Goal: Task Accomplishment & Management: Use online tool/utility

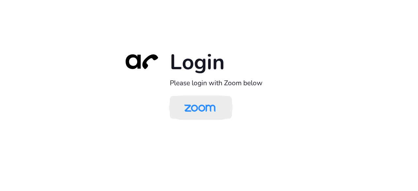
click at [186, 106] on img at bounding box center [199, 107] width 45 height 21
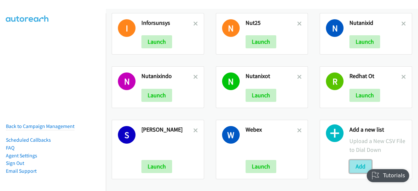
click at [359, 164] on button "Add" at bounding box center [361, 166] width 22 height 13
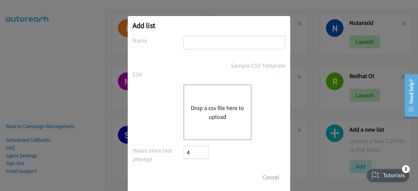
click at [216, 44] on input "text" at bounding box center [235, 42] width 102 height 13
type input "alcatelindonew"
click at [209, 99] on div "Drop a csv file here to upload" at bounding box center [218, 113] width 68 height 56
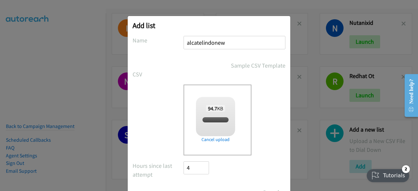
scroll to position [29, 0]
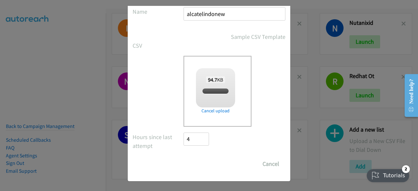
checkbox input "true"
click at [194, 162] on input "Save List" at bounding box center [201, 163] width 34 height 13
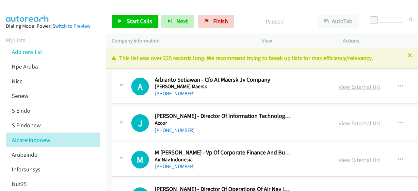
click at [351, 87] on link "View External Url" at bounding box center [359, 87] width 41 height 8
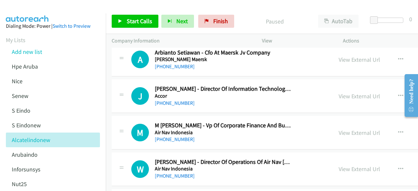
scroll to position [28, 0]
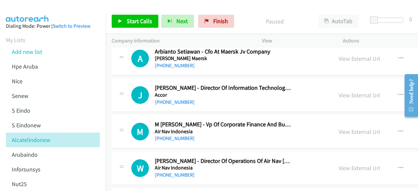
click at [338, 92] on div "View External Url View External Url Schedule/Manage Callback Start Calls Here R…" at bounding box center [391, 95] width 117 height 22
click at [344, 94] on link "View External Url" at bounding box center [359, 95] width 41 height 8
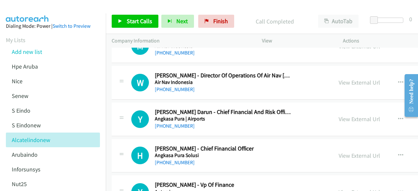
scroll to position [123, 0]
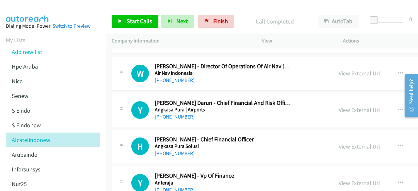
click at [345, 73] on link "View External Url" at bounding box center [359, 74] width 41 height 8
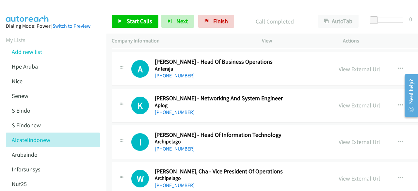
scroll to position [274, 0]
click at [352, 103] on link "View External Url" at bounding box center [359, 105] width 41 height 8
click at [343, 71] on link "View External Url" at bounding box center [359, 69] width 41 height 8
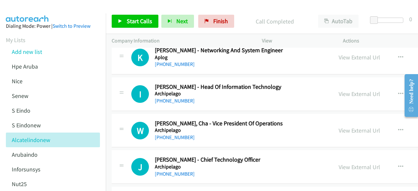
scroll to position [324, 0]
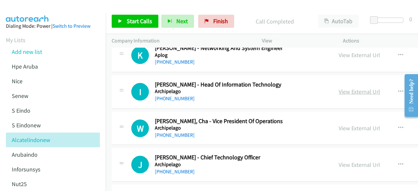
click at [345, 89] on link "View External Url" at bounding box center [359, 92] width 41 height 8
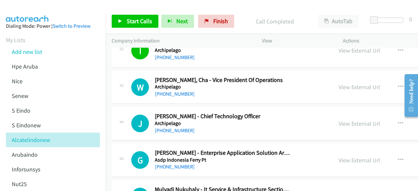
scroll to position [369, 0]
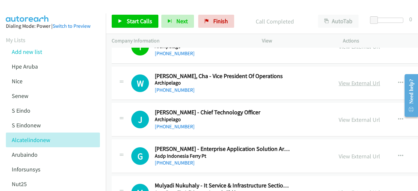
click at [346, 84] on link "View External Url" at bounding box center [359, 83] width 41 height 8
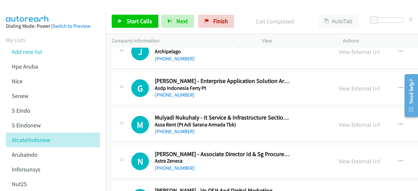
scroll to position [437, 0]
click at [350, 84] on link "View External Url" at bounding box center [359, 88] width 41 height 8
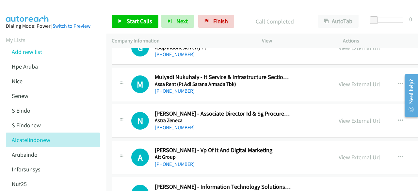
scroll to position [478, 0]
click at [347, 82] on link "View External Url" at bounding box center [359, 84] width 41 height 8
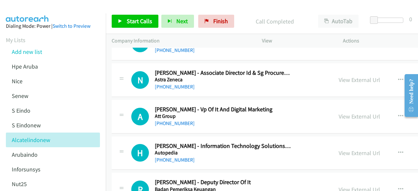
scroll to position [520, 0]
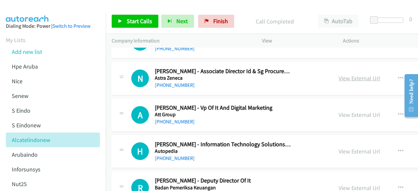
click at [348, 75] on link "View External Url" at bounding box center [359, 78] width 41 height 8
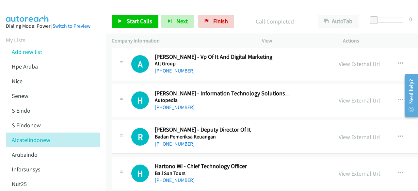
scroll to position [576, 0]
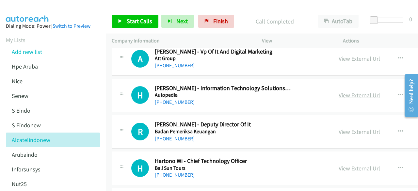
click at [353, 96] on link "View External Url" at bounding box center [359, 95] width 41 height 8
click at [343, 57] on link "View External Url" at bounding box center [359, 59] width 41 height 8
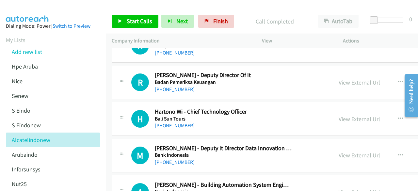
scroll to position [627, 0]
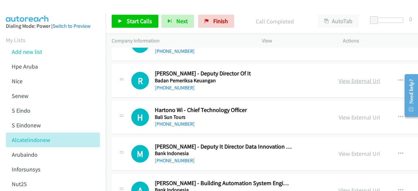
click at [345, 77] on link "View External Url" at bounding box center [359, 81] width 41 height 8
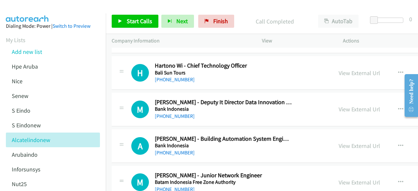
scroll to position [672, 0]
click at [349, 70] on link "View External Url" at bounding box center [359, 73] width 41 height 8
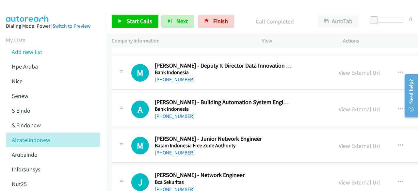
scroll to position [711, 0]
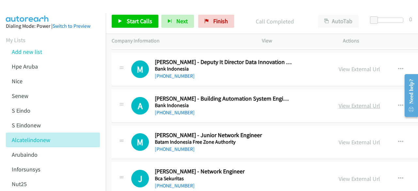
click at [351, 102] on link "View External Url" at bounding box center [359, 106] width 41 height 8
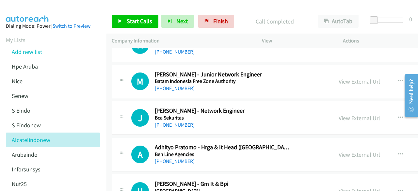
scroll to position [773, 0]
click at [338, 77] on div "View External Url View External Url Schedule/Manage Callback Start Calls Here R…" at bounding box center [391, 82] width 117 height 22
click at [350, 77] on link "View External Url" at bounding box center [359, 81] width 41 height 8
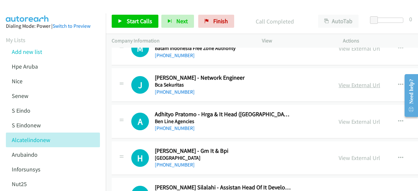
click at [350, 83] on link "View External Url" at bounding box center [359, 85] width 41 height 8
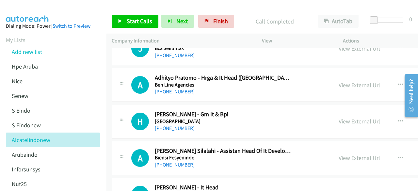
scroll to position [842, 0]
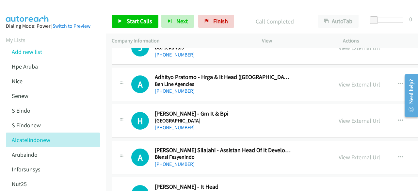
click at [346, 82] on link "View External Url" at bounding box center [359, 85] width 41 height 8
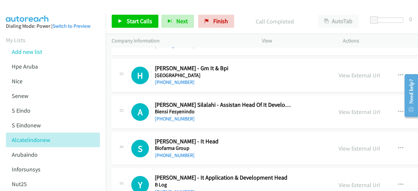
scroll to position [888, 0]
click at [348, 71] on link "View External Url" at bounding box center [359, 75] width 41 height 8
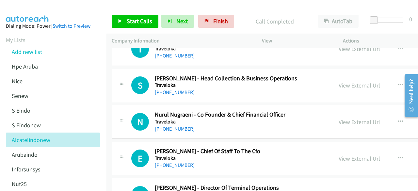
scroll to position [15776, 0]
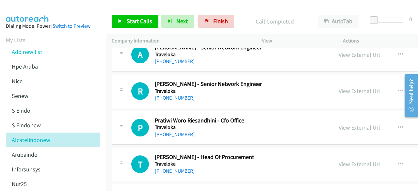
scroll to position [15653, 0]
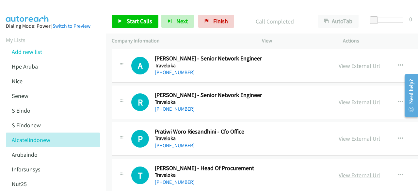
click at [351, 171] on link "View External Url" at bounding box center [359, 175] width 41 height 8
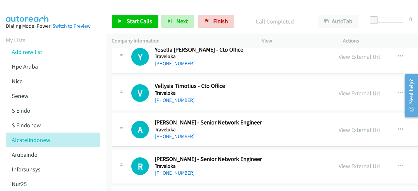
scroll to position [15575, 0]
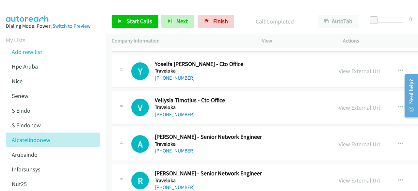
click at [351, 177] on link "View External Url" at bounding box center [359, 181] width 41 height 8
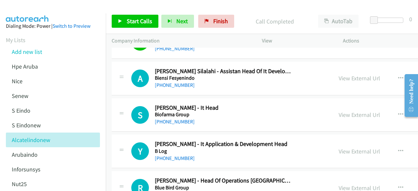
scroll to position [921, 0]
click at [352, 75] on link "View External Url" at bounding box center [359, 79] width 41 height 8
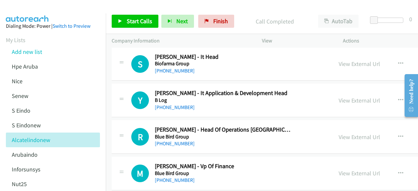
scroll to position [973, 0]
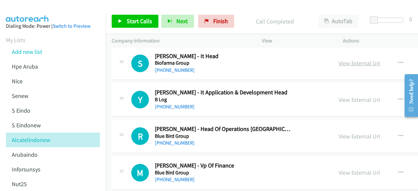
click at [361, 62] on link "View External Url" at bounding box center [359, 63] width 41 height 8
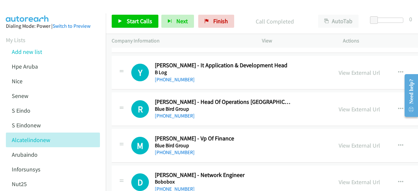
scroll to position [1000, 0]
click at [353, 106] on link "View External Url" at bounding box center [359, 110] width 41 height 8
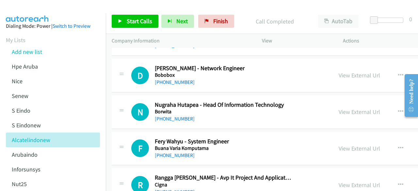
scroll to position [1108, 0]
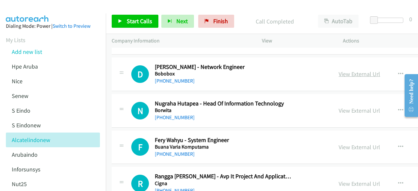
click at [353, 73] on link "View External Url" at bounding box center [359, 74] width 41 height 8
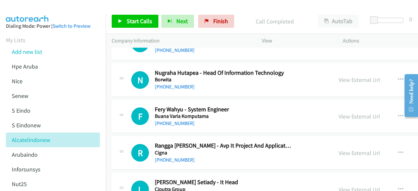
scroll to position [1139, 0]
click at [342, 76] on link "View External Url" at bounding box center [359, 80] width 41 height 8
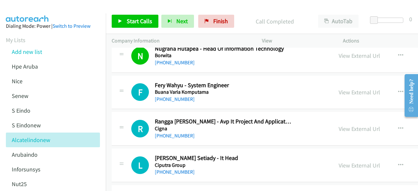
scroll to position [1166, 0]
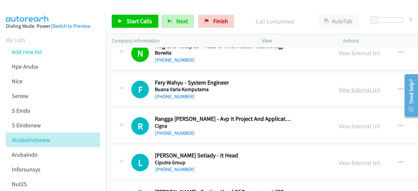
click at [347, 86] on link "View External Url" at bounding box center [359, 90] width 41 height 8
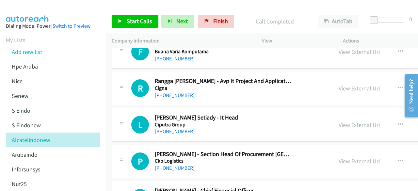
scroll to position [1205, 0]
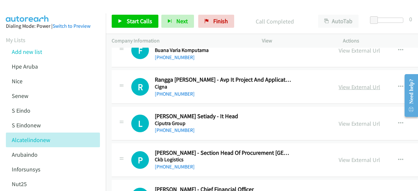
click at [347, 85] on link "View External Url" at bounding box center [359, 87] width 41 height 8
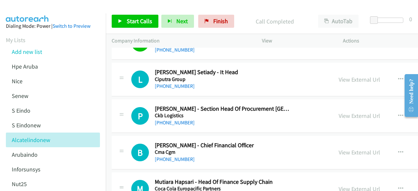
scroll to position [1249, 0]
click at [356, 78] on link "View External Url" at bounding box center [359, 79] width 41 height 8
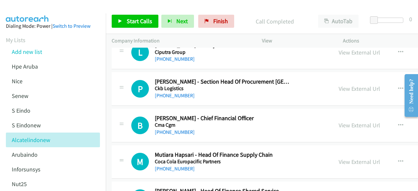
scroll to position [1283, 0]
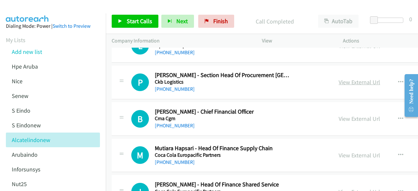
click at [348, 78] on link "View External Url" at bounding box center [359, 82] width 41 height 8
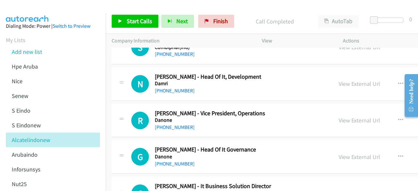
scroll to position [1501, 0]
click at [353, 80] on link "View External Url" at bounding box center [359, 84] width 41 height 8
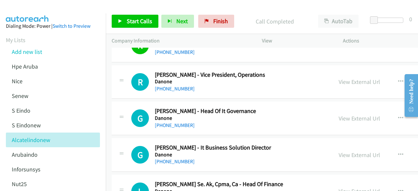
scroll to position [1539, 0]
click at [354, 81] on div "View External Url" at bounding box center [359, 81] width 41 height 9
click at [356, 78] on link "View External Url" at bounding box center [359, 82] width 41 height 8
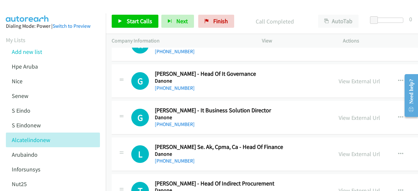
scroll to position [1576, 0]
click at [345, 77] on link "View External Url" at bounding box center [359, 81] width 41 height 8
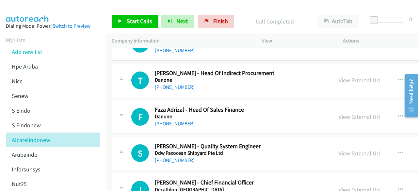
scroll to position [1690, 0]
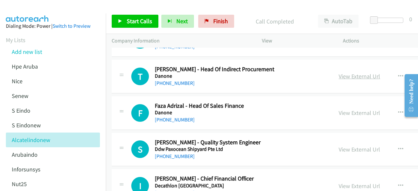
click at [356, 74] on link "View External Url" at bounding box center [359, 77] width 41 height 8
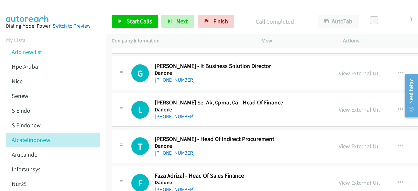
scroll to position [1615, 0]
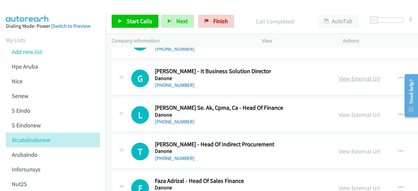
click at [357, 75] on link "View External Url" at bounding box center [359, 79] width 41 height 8
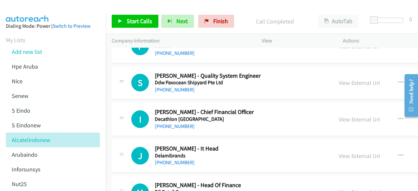
scroll to position [1760, 0]
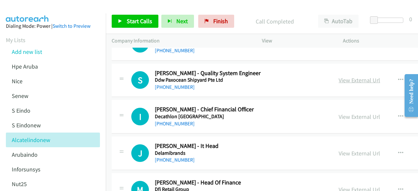
click at [345, 76] on link "View External Url" at bounding box center [359, 80] width 41 height 8
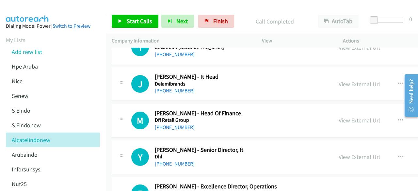
scroll to position [1831, 0]
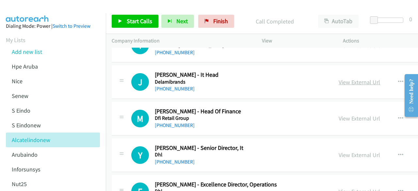
click at [353, 78] on link "View External Url" at bounding box center [359, 82] width 41 height 8
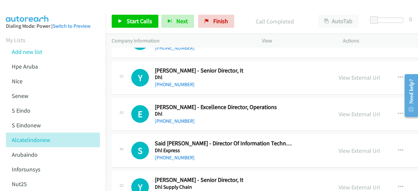
scroll to position [1912, 0]
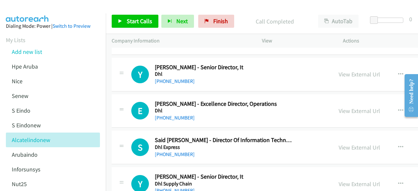
click at [344, 73] on div "View External Url View External Url Schedule/Manage Callback Start Calls Here R…" at bounding box center [391, 75] width 117 height 22
click at [345, 71] on link "View External Url" at bounding box center [359, 75] width 41 height 8
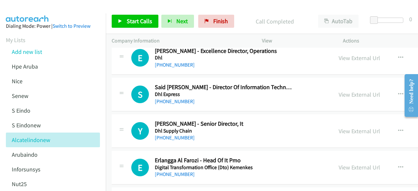
scroll to position [1966, 0]
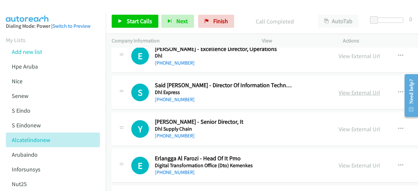
click at [346, 89] on link "View External Url" at bounding box center [359, 93] width 41 height 8
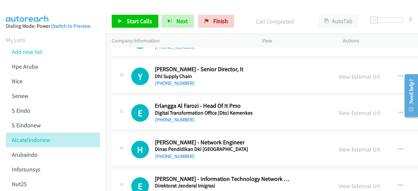
scroll to position [2020, 0]
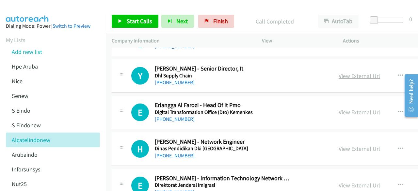
click at [353, 72] on link "View External Url" at bounding box center [359, 76] width 41 height 8
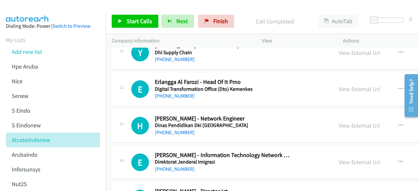
scroll to position [2045, 0]
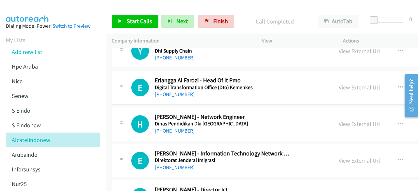
click at [354, 84] on link "View External Url" at bounding box center [359, 88] width 41 height 8
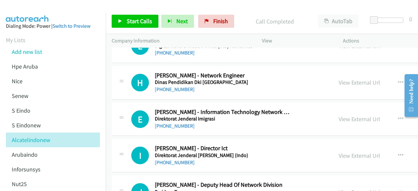
scroll to position [2086, 0]
click at [350, 78] on link "View External Url" at bounding box center [359, 82] width 41 height 8
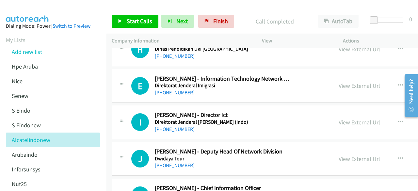
scroll to position [2120, 0]
click at [359, 82] on link "View External Url" at bounding box center [359, 86] width 41 height 8
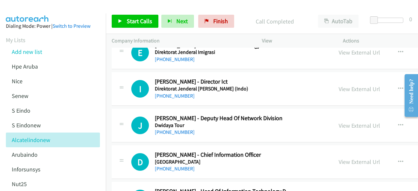
scroll to position [2154, 0]
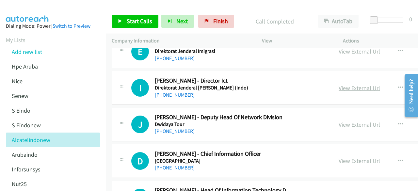
click at [346, 84] on link "View External Url" at bounding box center [359, 88] width 41 height 8
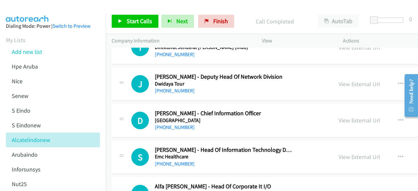
scroll to position [2195, 0]
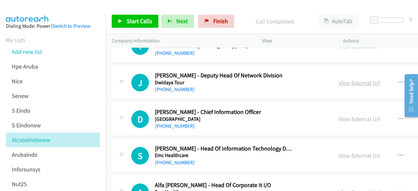
click at [352, 79] on link "View External Url" at bounding box center [359, 83] width 41 height 8
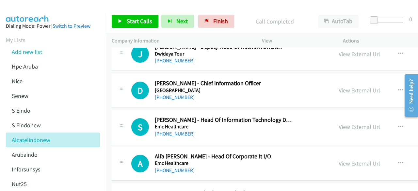
scroll to position [2241, 0]
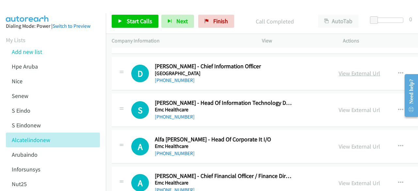
click at [344, 70] on link "View External Url" at bounding box center [359, 74] width 41 height 8
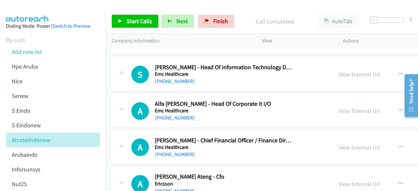
scroll to position [2279, 0]
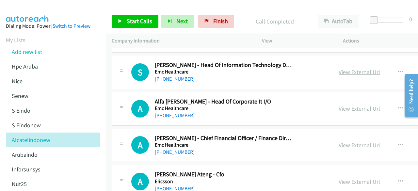
click at [351, 68] on link "View External Url" at bounding box center [359, 72] width 41 height 8
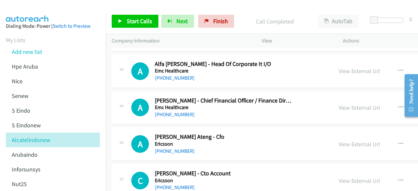
scroll to position [2317, 0]
click at [344, 67] on link "View External Url" at bounding box center [359, 71] width 41 height 8
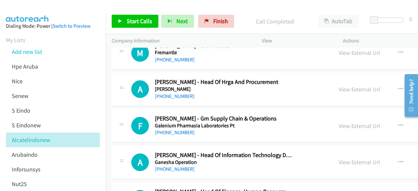
scroll to position [3323, 0]
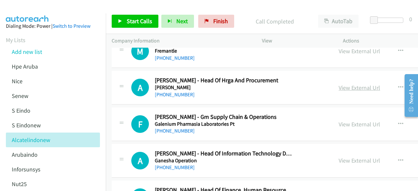
click at [347, 84] on link "View External Url" at bounding box center [359, 88] width 41 height 8
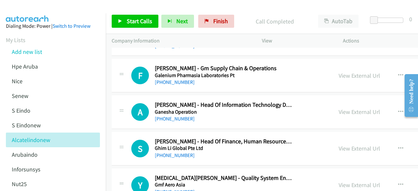
scroll to position [3372, 0]
click at [351, 108] on link "View External Url" at bounding box center [359, 112] width 41 height 8
